Goal: Check status: Check status

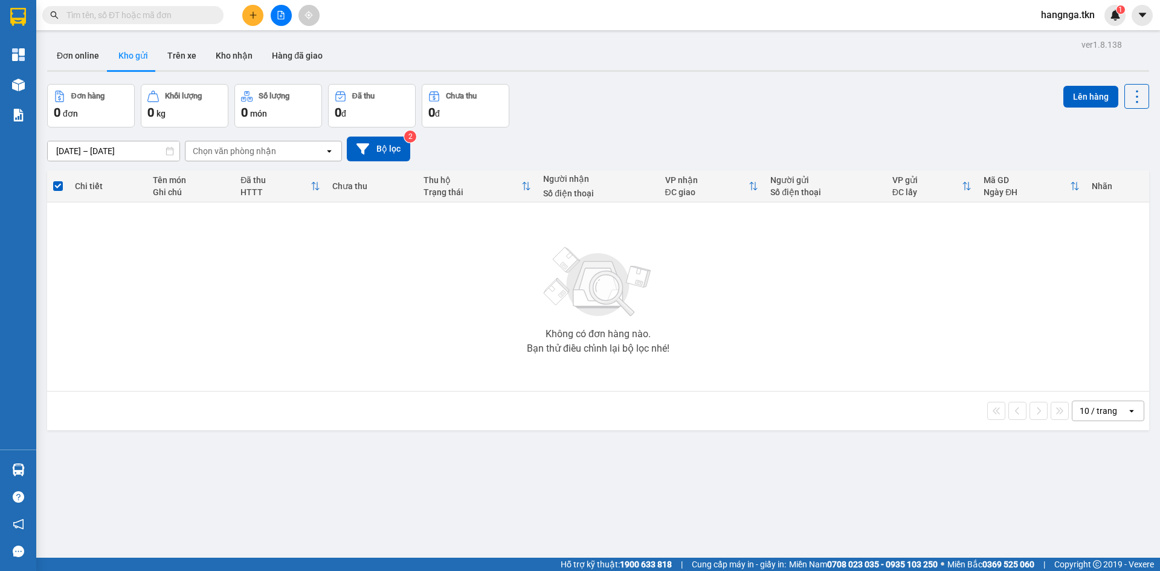
click at [276, 299] on section "Kết quả tìm kiếm ( 0 ) Bộ lọc No Data hangnga.tkn 1 Tổng Quan Kho hàng mới Báo …" at bounding box center [580, 285] width 1160 height 571
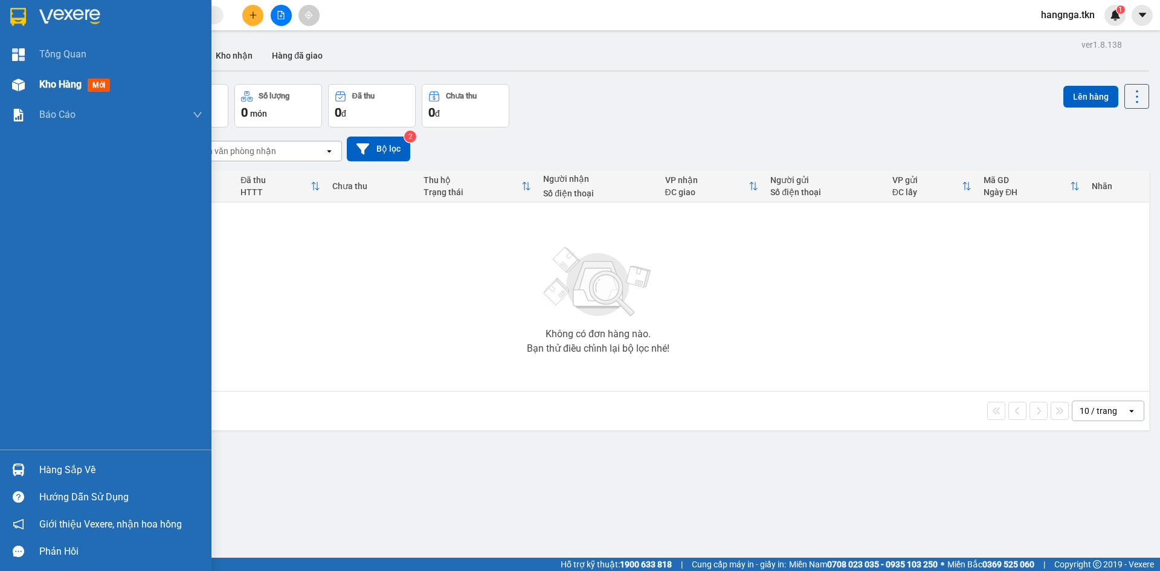
click at [18, 80] on img at bounding box center [18, 85] width 13 height 13
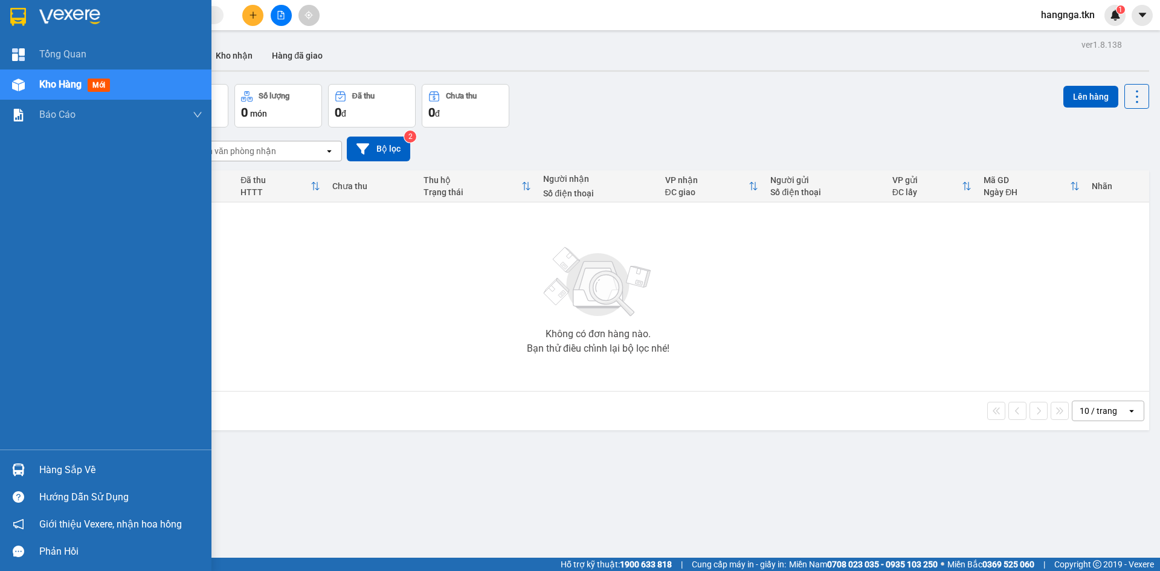
click at [9, 461] on div at bounding box center [18, 469] width 21 height 21
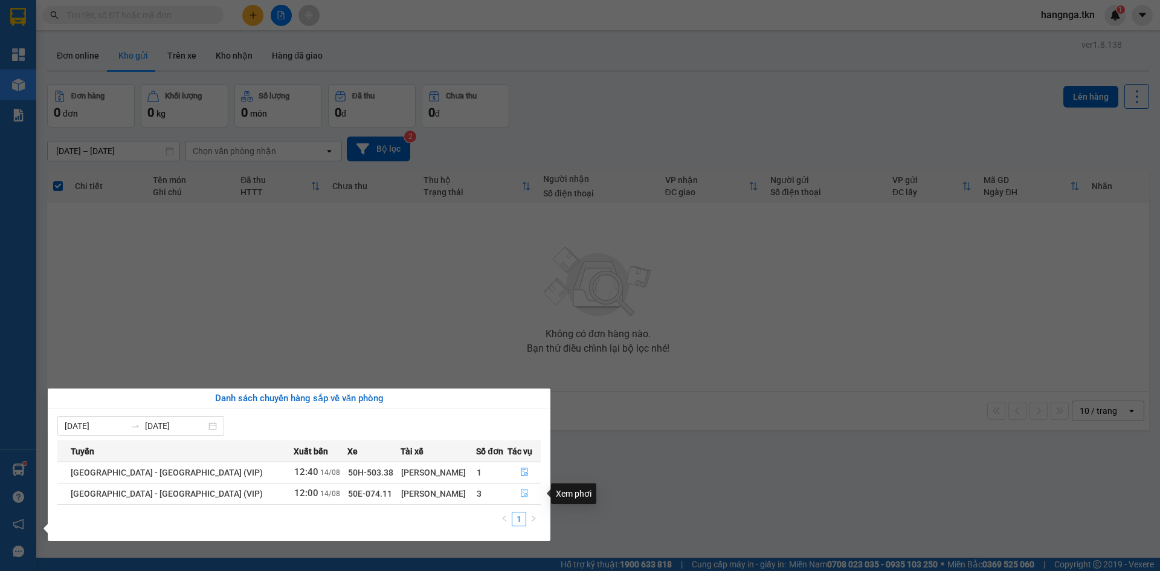
click at [513, 492] on button "button" at bounding box center [524, 493] width 32 height 19
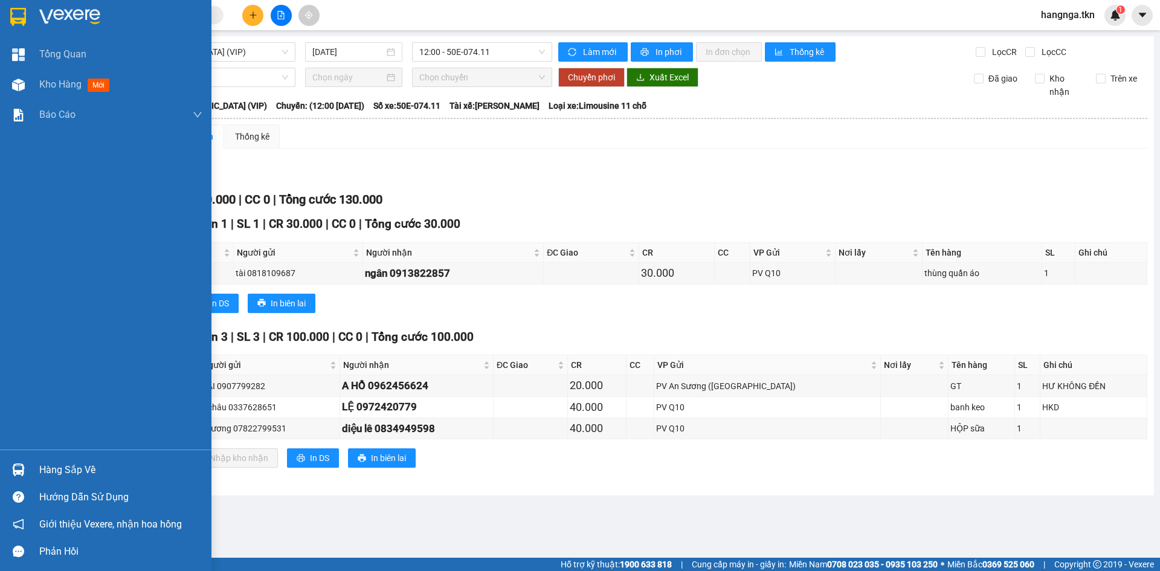
drag, startPoint x: 40, startPoint y: 464, endPoint x: 19, endPoint y: 465, distance: 20.5
click at [39, 464] on div "Hàng sắp về" at bounding box center [120, 470] width 163 height 18
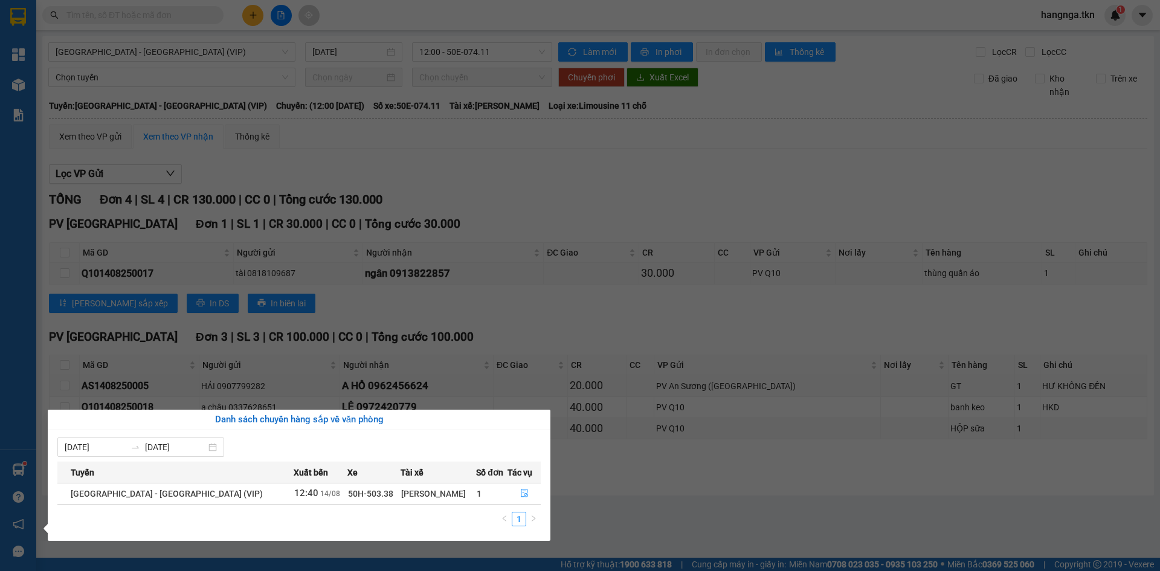
click at [601, 135] on section "Kết quả tìm kiếm ( 0 ) Bộ lọc No Data hangnga.tkn 1 Tổng Quan Kho hàng mới Báo …" at bounding box center [580, 285] width 1160 height 571
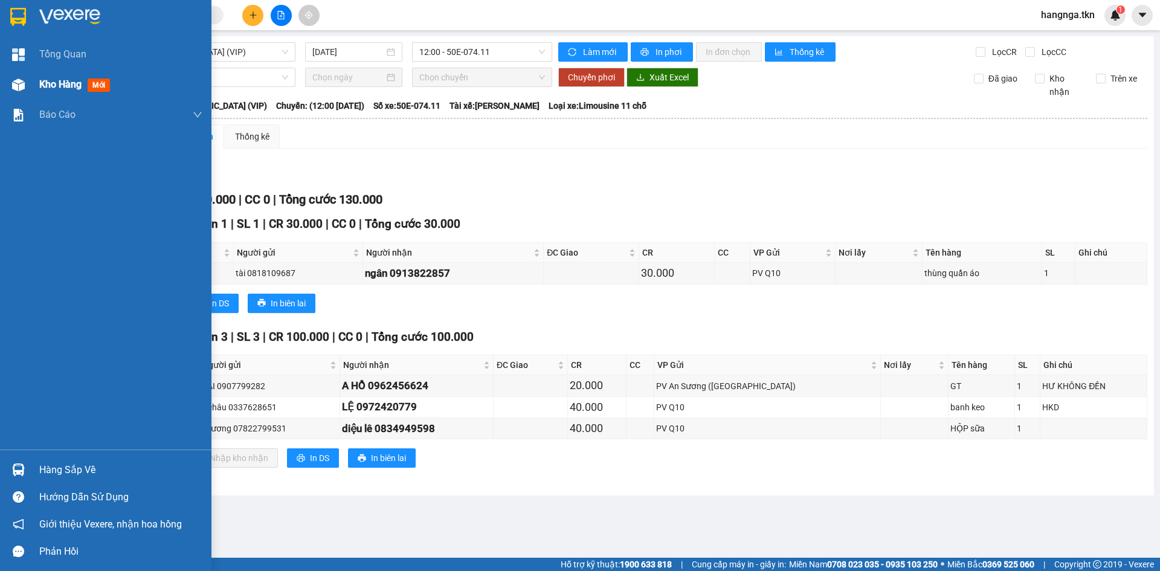
click at [75, 87] on span "Kho hàng" at bounding box center [60, 84] width 42 height 11
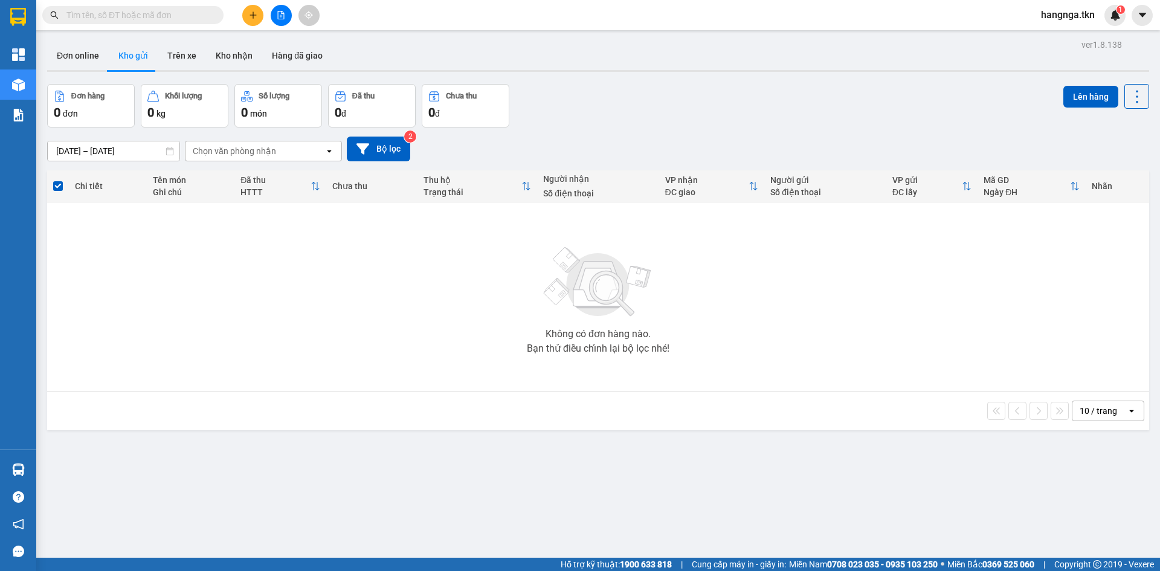
click at [614, 400] on div "10 / trang open" at bounding box center [598, 410] width 1092 height 21
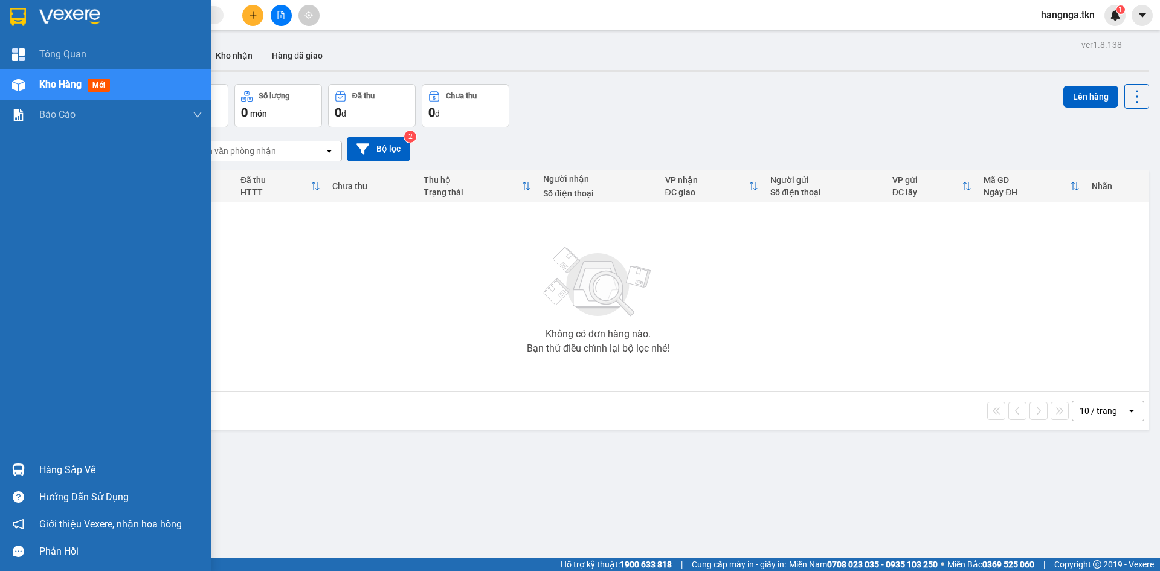
click at [11, 459] on div at bounding box center [18, 469] width 21 height 21
